Goal: Transaction & Acquisition: Purchase product/service

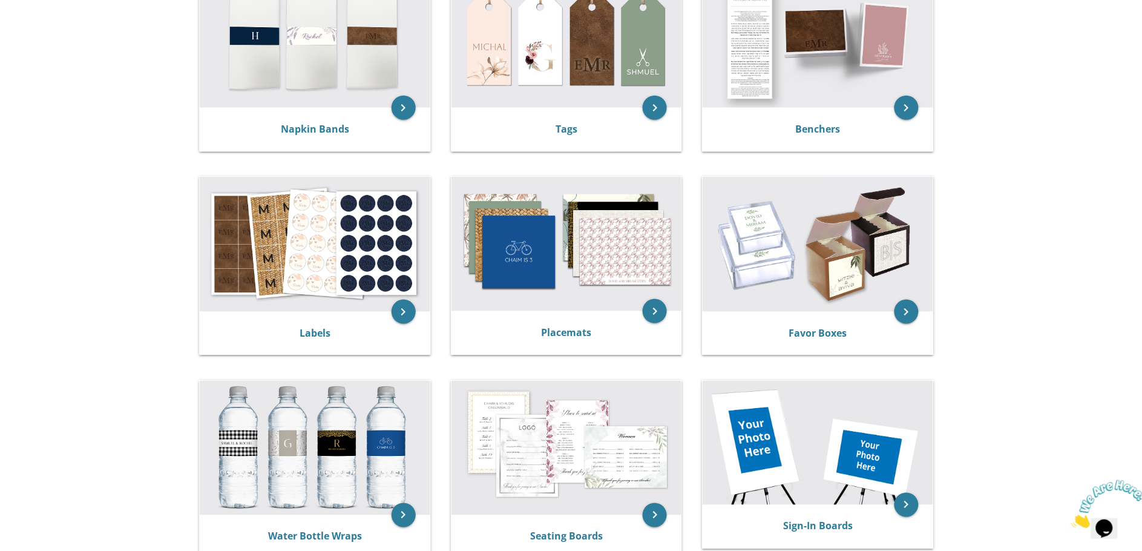
scroll to position [336, 0]
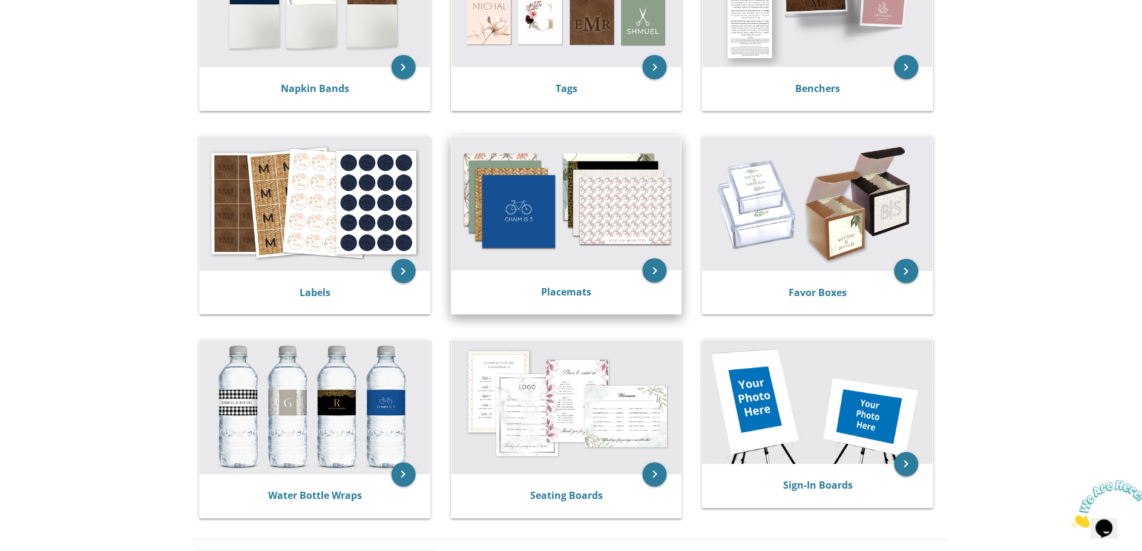
click at [579, 221] on img at bounding box center [567, 203] width 231 height 134
click at [559, 286] on link "Placemats" at bounding box center [566, 291] width 50 height 13
click at [555, 217] on img at bounding box center [567, 203] width 231 height 134
click at [572, 292] on link "Placemats" at bounding box center [566, 291] width 50 height 13
click at [572, 289] on link "Placemats" at bounding box center [566, 291] width 50 height 13
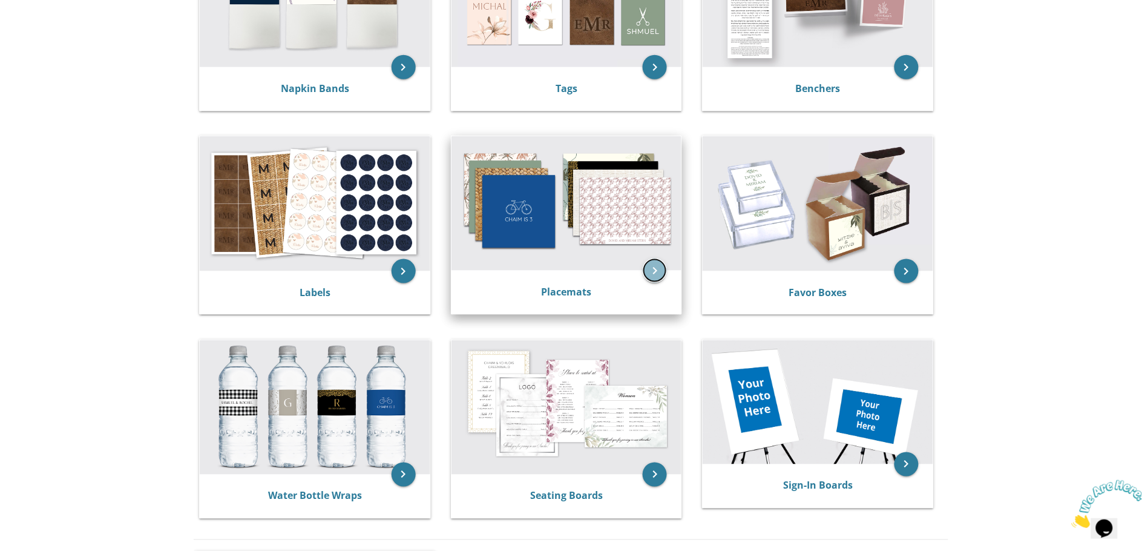
click at [655, 261] on icon "keyboard_arrow_right" at bounding box center [655, 270] width 24 height 24
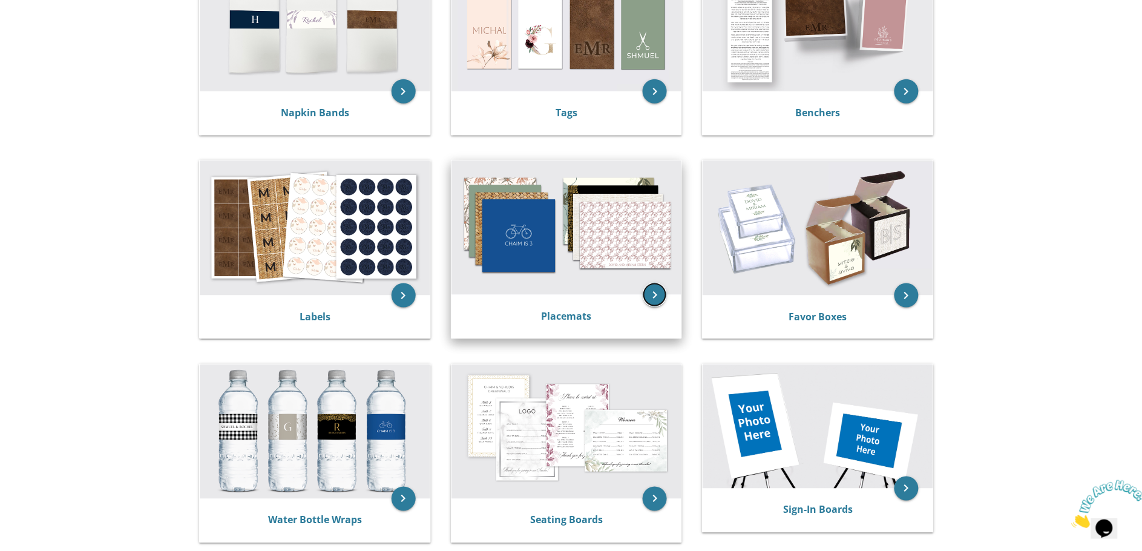
scroll to position [269, 0]
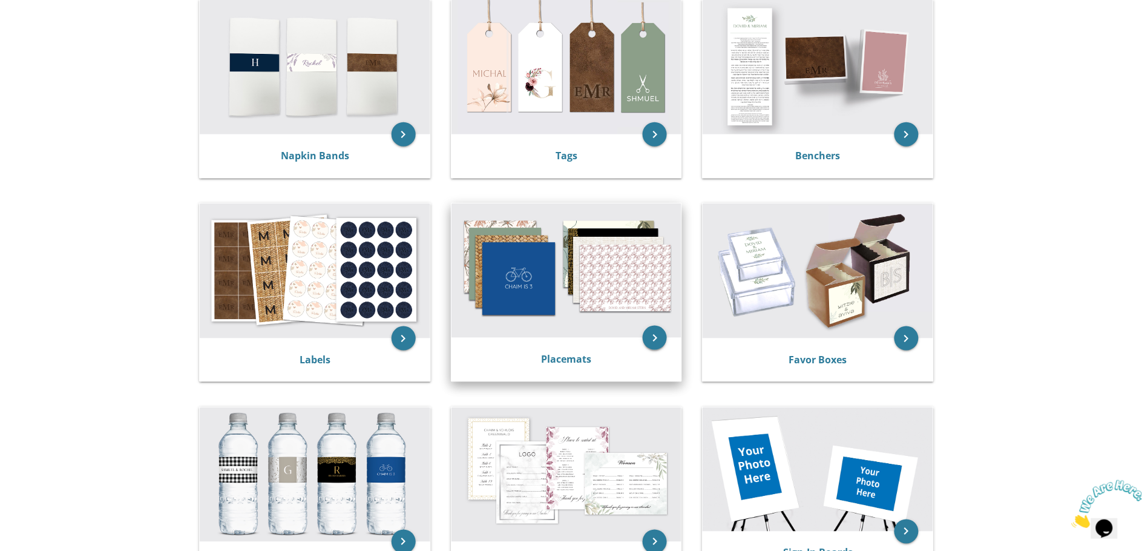
click at [652, 267] on img at bounding box center [567, 270] width 231 height 134
click at [652, 332] on icon "keyboard_arrow_right" at bounding box center [655, 338] width 24 height 24
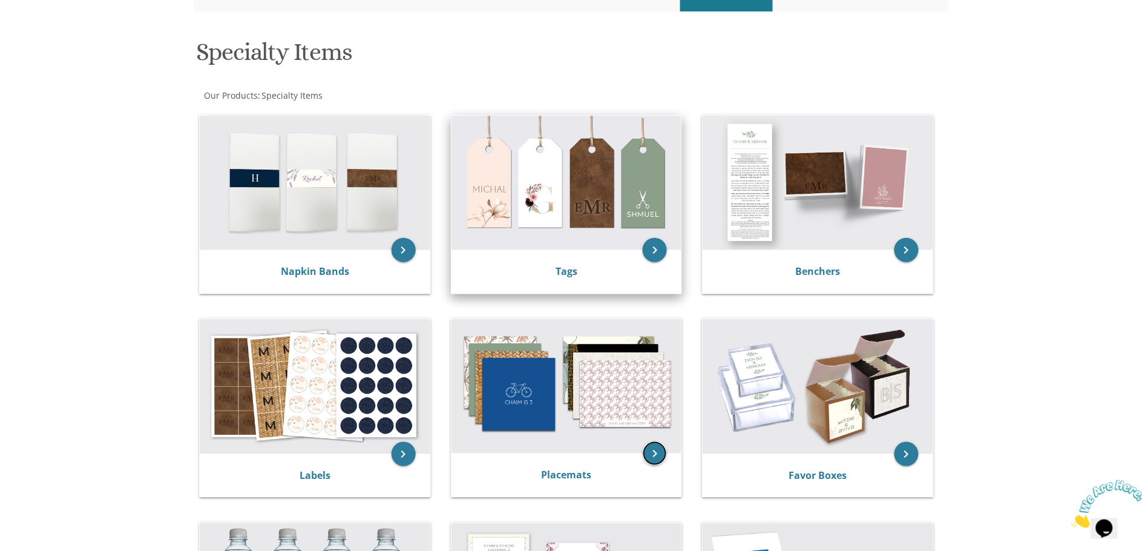
scroll to position [0, 0]
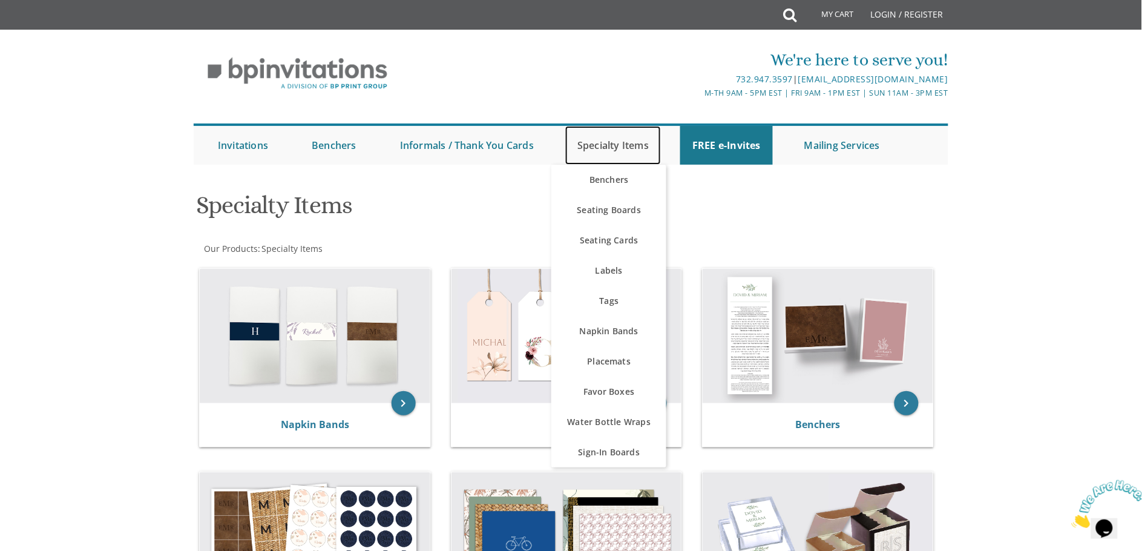
click at [636, 145] on link "Specialty Items" at bounding box center [613, 145] width 96 height 39
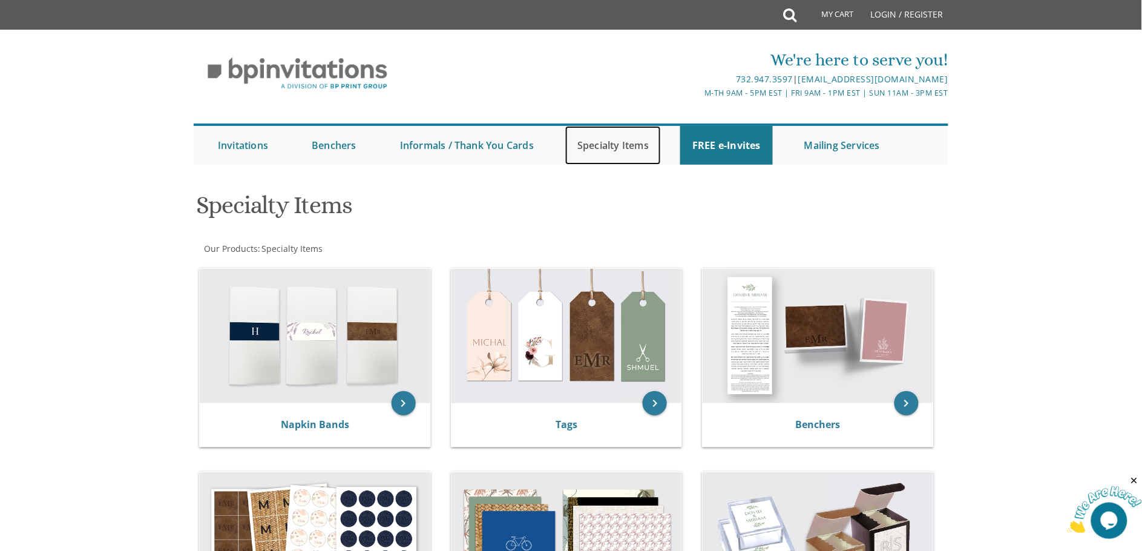
click at [620, 143] on link "Specialty Items" at bounding box center [613, 145] width 96 height 39
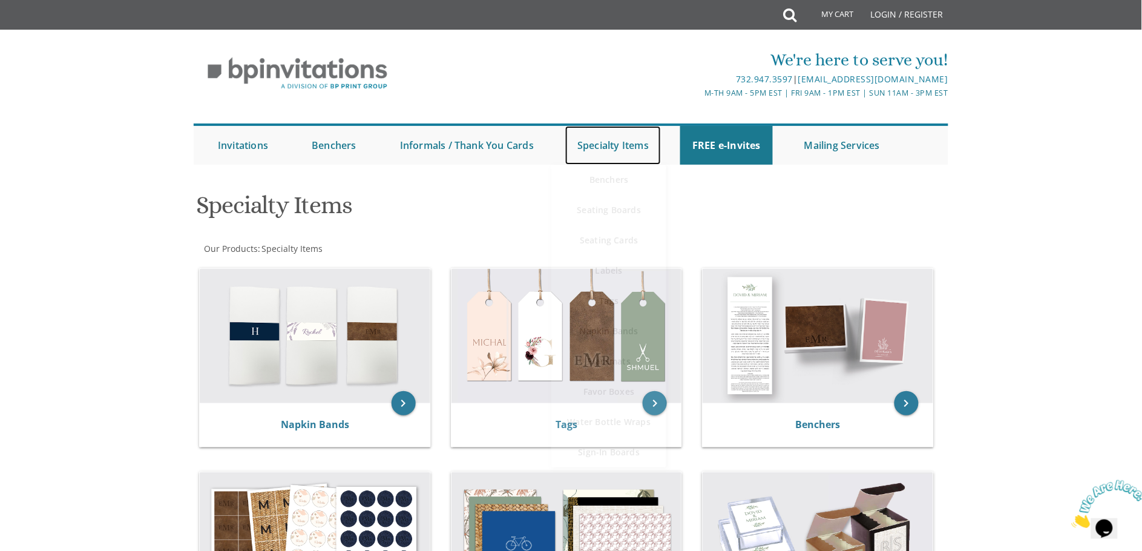
click at [620, 143] on link "Specialty Items" at bounding box center [613, 145] width 96 height 39
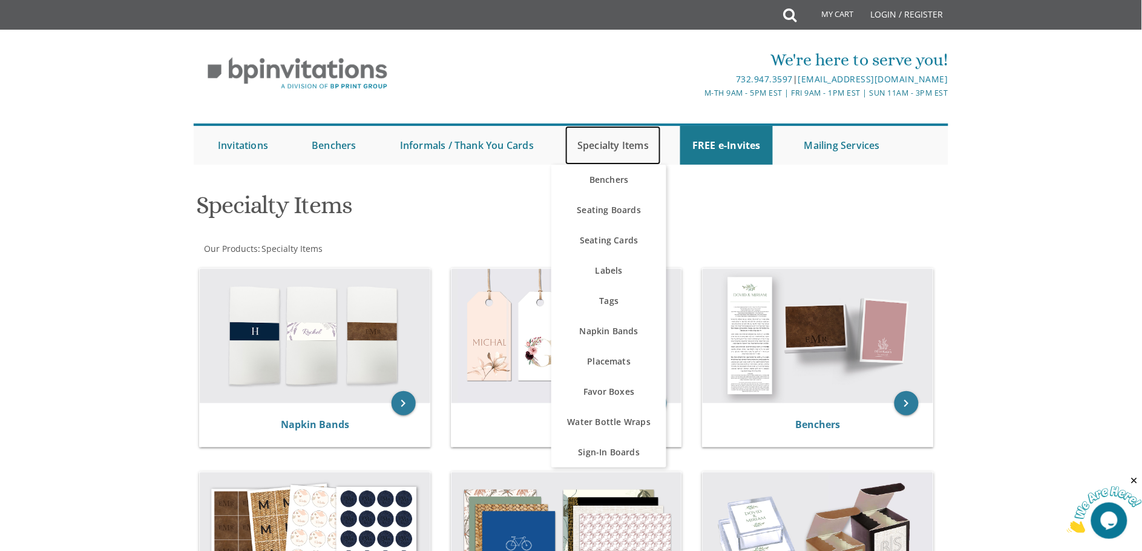
click at [625, 143] on link "Specialty Items" at bounding box center [613, 145] width 96 height 39
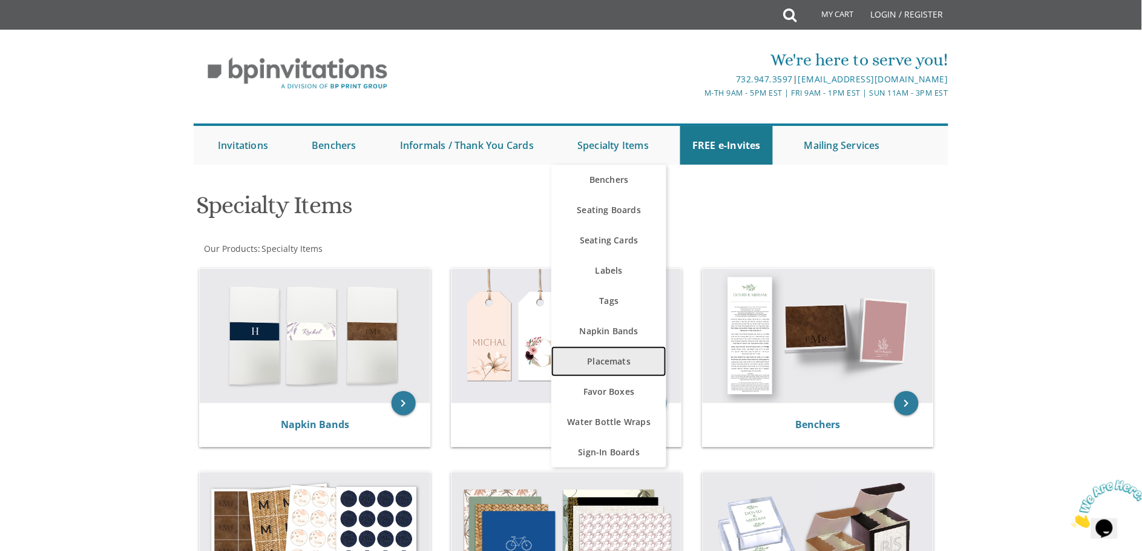
click at [606, 355] on link "Placemats" at bounding box center [608, 361] width 115 height 30
